Goal: Find specific page/section: Find specific page/section

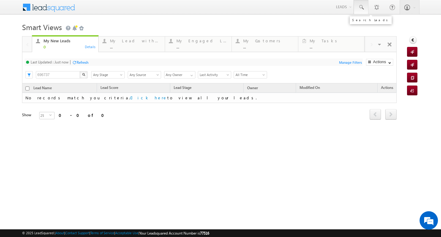
click at [368, 7] on link at bounding box center [361, 7] width 15 height 14
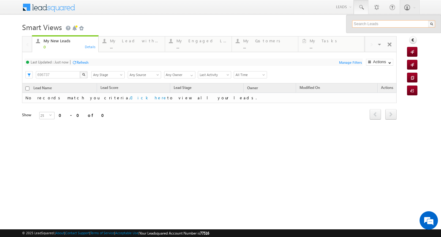
click at [366, 23] on input "text" at bounding box center [393, 23] width 83 height 7
paste input "6396897092"
type input "6396897092"
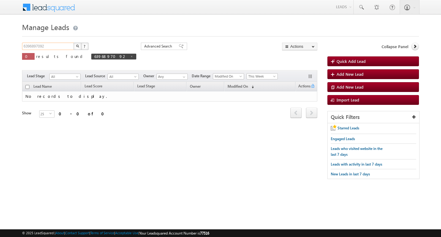
click at [51, 48] on input "6396897092" at bounding box center [48, 46] width 52 height 7
click at [130, 55] on span at bounding box center [131, 56] width 3 height 3
type input "Search Leads"
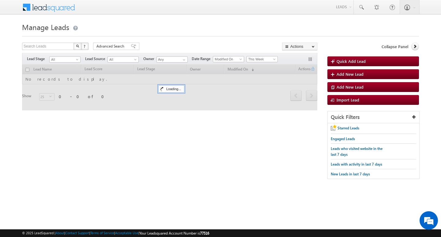
click at [75, 46] on button "button" at bounding box center [78, 46] width 8 height 7
click at [55, 48] on input "text" at bounding box center [48, 46] width 52 height 7
paste input "6396897092"
type input "6396897092"
click at [77, 46] on img "button" at bounding box center [77, 45] width 3 height 3
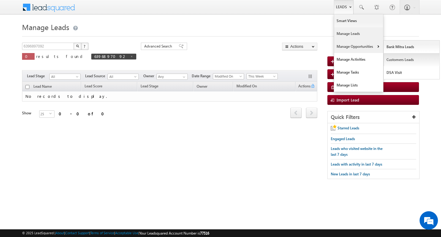
click at [391, 61] on link "Customers Leads" at bounding box center [412, 59] width 56 height 13
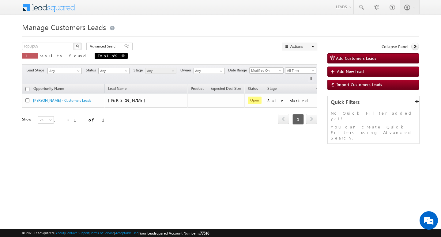
click at [95, 55] on span "TopUp69" at bounding box center [111, 56] width 33 height 6
click at [47, 46] on input "TopUp69" at bounding box center [48, 46] width 52 height 7
paste input "6396897092"
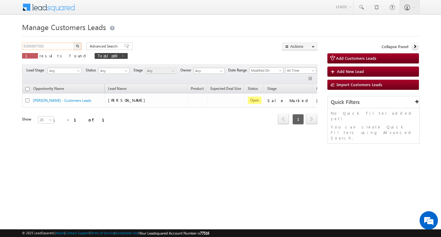
type input "6396897092"
click at [74, 43] on button "button" at bounding box center [78, 46] width 8 height 7
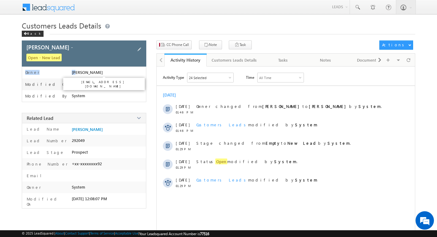
drag, startPoint x: 69, startPoint y: 73, endPoint x: 78, endPoint y: 74, distance: 8.6
click at [78, 74] on div "Owner Abhishek Sharma" at bounding box center [84, 69] width 124 height 19
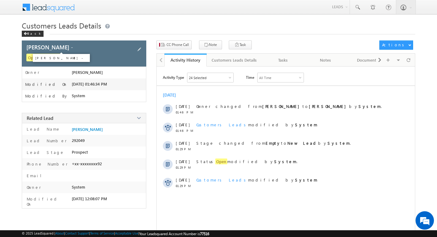
click at [40, 49] on span "[PERSON_NAME] -" at bounding box center [49, 47] width 47 height 8
copy span "Vasiran Saihpi"
drag, startPoint x: 24, startPoint y: 47, endPoint x: 61, endPoint y: 49, distance: 37.8
click at [61, 49] on div "Vasiran Saihpi - Open - New Lead" at bounding box center [84, 53] width 124 height 26
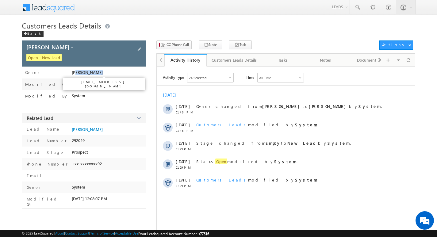
drag, startPoint x: 99, startPoint y: 72, endPoint x: 77, endPoint y: 74, distance: 22.2
click at [77, 74] on span "[PERSON_NAME]" at bounding box center [87, 72] width 31 height 5
click at [73, 74] on span "[PERSON_NAME]" at bounding box center [87, 72] width 31 height 5
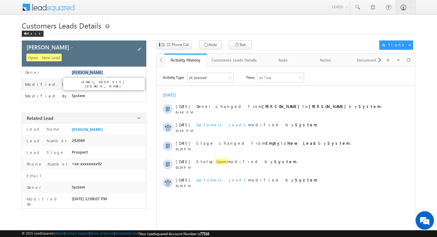
copy div "[PERSON_NAME]"
copy span "[PERSON_NAME] -"
drag, startPoint x: 22, startPoint y: 48, endPoint x: 69, endPoint y: 46, distance: 46.9
click at [69, 46] on div "[PERSON_NAME] - Open - New Lead" at bounding box center [84, 53] width 124 height 26
